Goal: Task Accomplishment & Management: Use online tool/utility

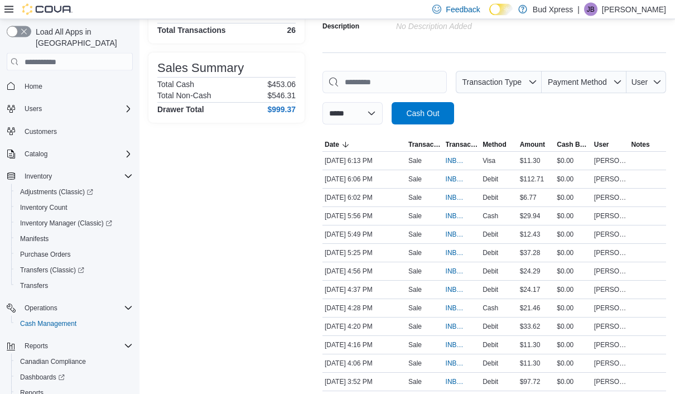
scroll to position [113, 0]
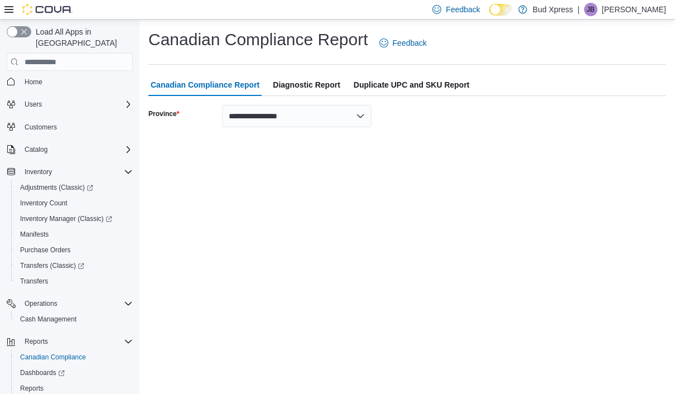
scroll to position [4, 0]
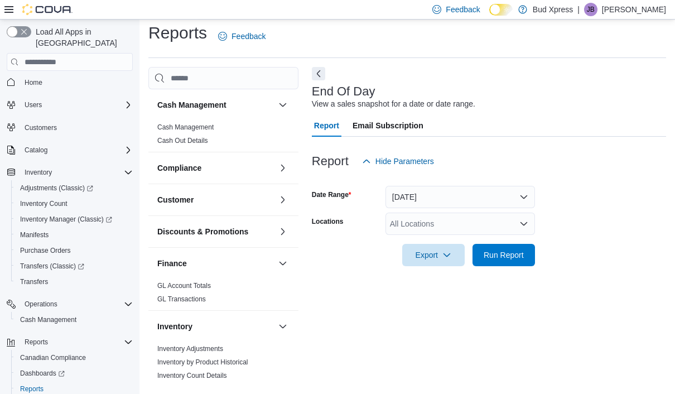
scroll to position [25, 0]
click at [499, 249] on span "Run Report" at bounding box center [504, 254] width 40 height 11
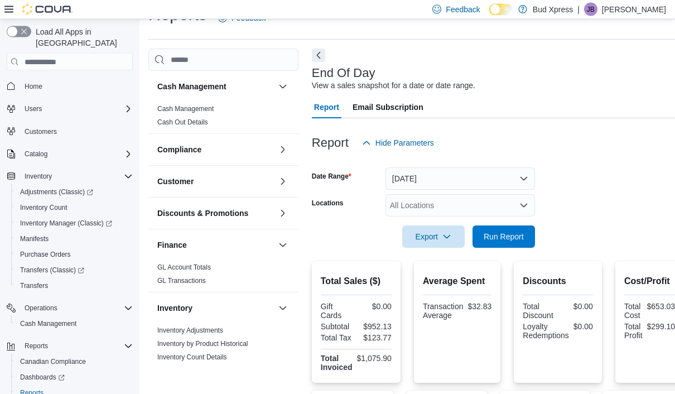
scroll to position [25, 0]
click at [505, 235] on span "Run Report" at bounding box center [504, 236] width 40 height 11
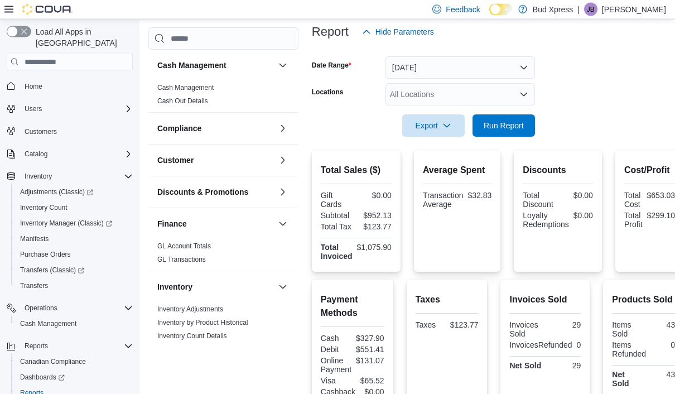
scroll to position [99, 0]
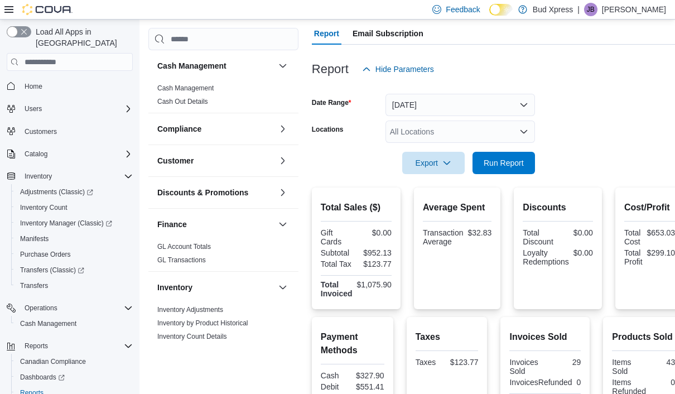
click at [504, 162] on span "Run Report" at bounding box center [504, 162] width 40 height 11
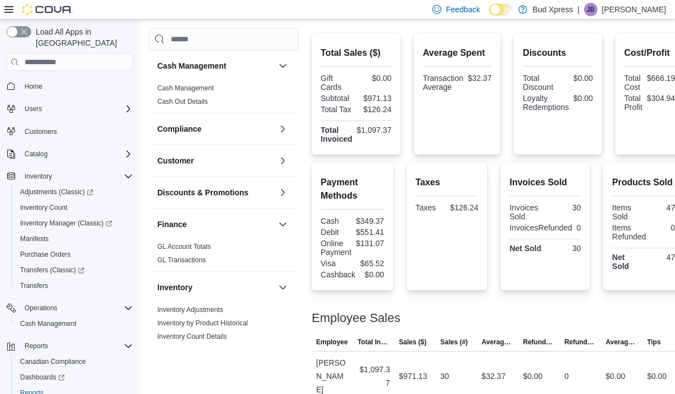
scroll to position [129, 0]
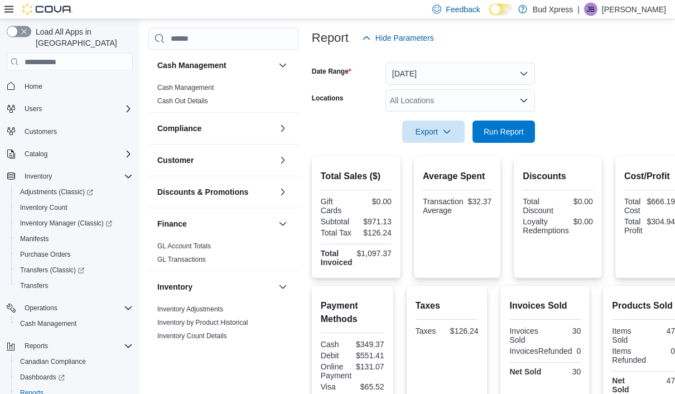
click at [495, 132] on span "Run Report" at bounding box center [504, 132] width 40 height 11
click at [510, 134] on span "Run Report" at bounding box center [504, 131] width 40 height 11
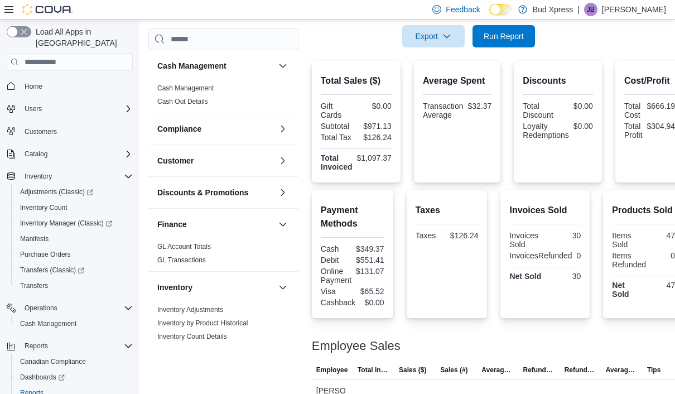
scroll to position [271, 0]
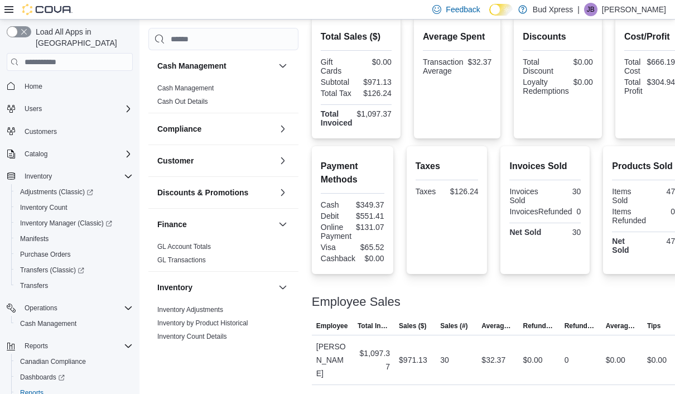
click at [605, 44] on div "Total Sales ($) Gift Cards $0.00 Subtotal $971.13 Total Tax $126.24 Total Invoi…" at bounding box center [498, 78] width 372 height 122
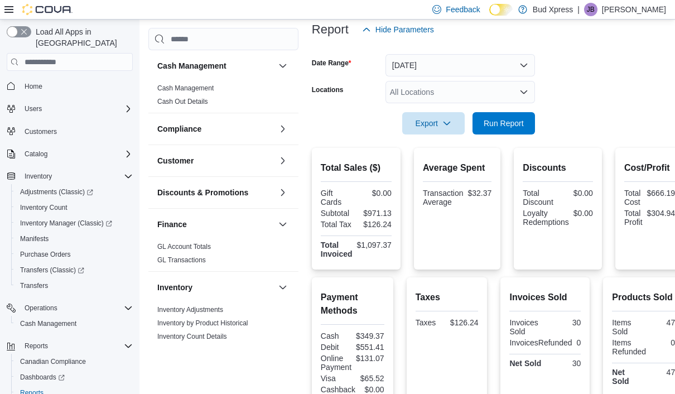
scroll to position [0, 0]
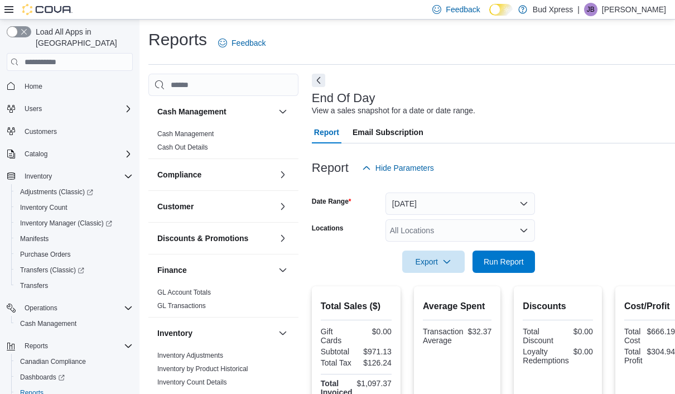
click at [501, 263] on span "Run Report" at bounding box center [504, 261] width 40 height 11
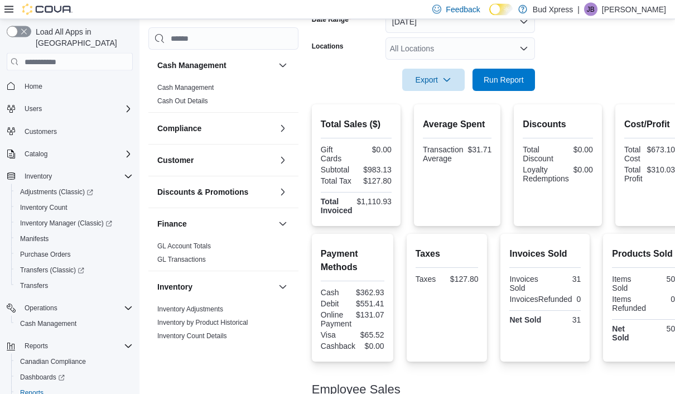
scroll to position [183, 0]
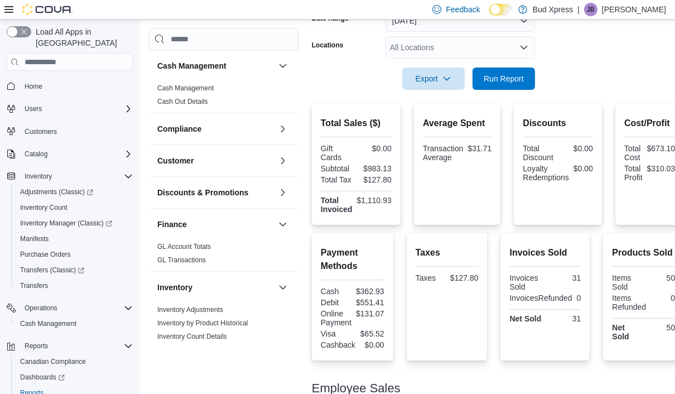
click at [505, 84] on span "Run Report" at bounding box center [504, 78] width 40 height 11
click at [500, 90] on span "Run Report" at bounding box center [503, 78] width 49 height 22
